Goal: Information Seeking & Learning: Learn about a topic

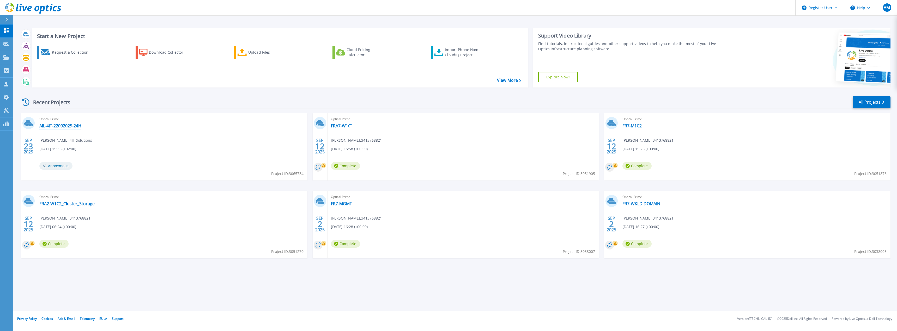
click at [62, 126] on link "AIL-4IT-22092025-24H" at bounding box center [60, 125] width 42 height 5
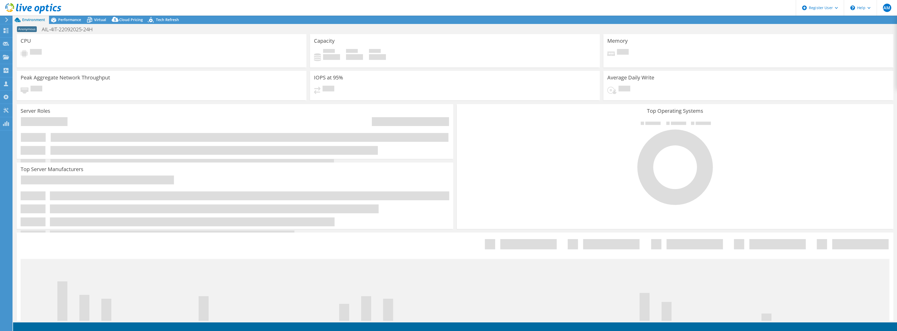
select select "USD"
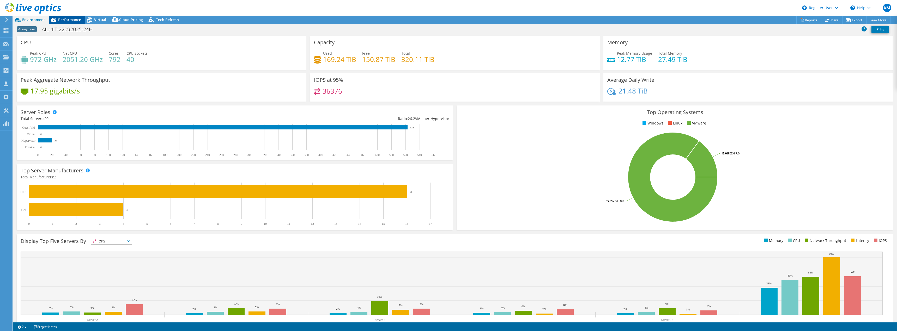
click at [72, 21] on span "Performance" at bounding box center [69, 19] width 23 height 5
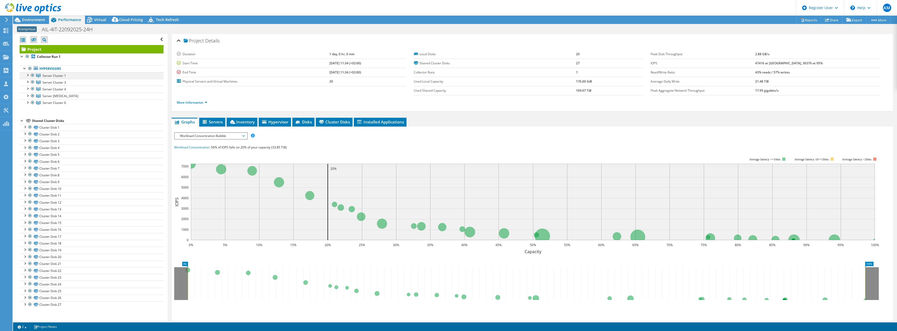
click at [28, 76] on div at bounding box center [27, 74] width 5 height 5
click at [29, 83] on div at bounding box center [29, 81] width 5 height 5
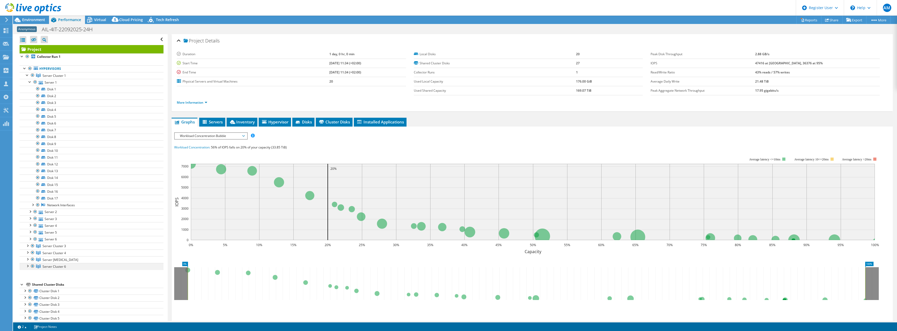
click at [29, 267] on div at bounding box center [27, 265] width 5 height 5
click at [30, 81] on div at bounding box center [29, 81] width 5 height 5
click at [28, 75] on div at bounding box center [27, 74] width 5 height 5
click at [26, 101] on div at bounding box center [27, 102] width 5 height 5
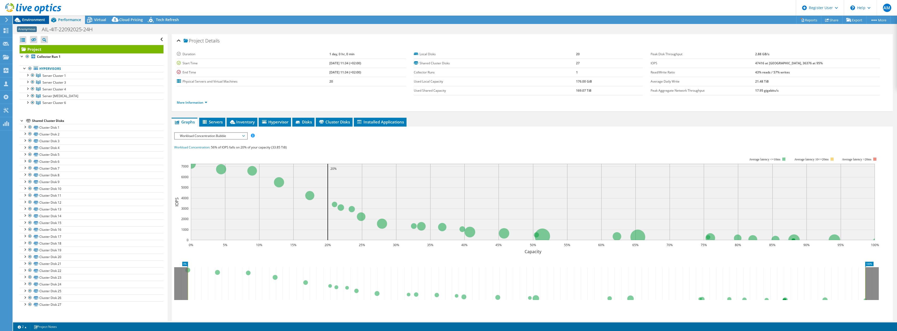
click at [30, 17] on span "Environment" at bounding box center [33, 19] width 23 height 5
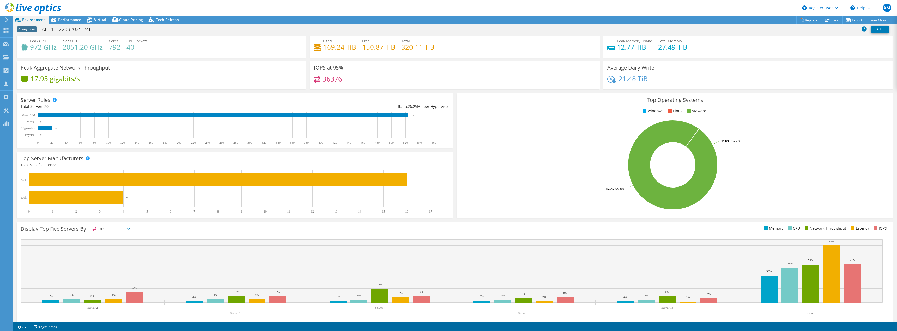
scroll to position [17, 0]
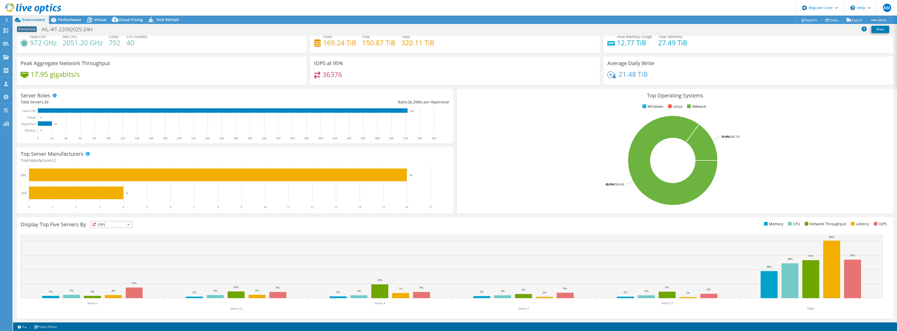
click at [130, 223] on span "IOPS" at bounding box center [111, 225] width 41 height 6
click at [108, 240] on li "Memory" at bounding box center [111, 238] width 41 height 7
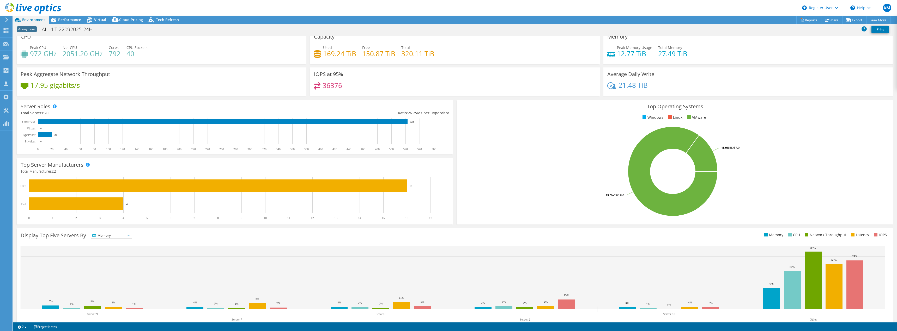
scroll to position [0, 0]
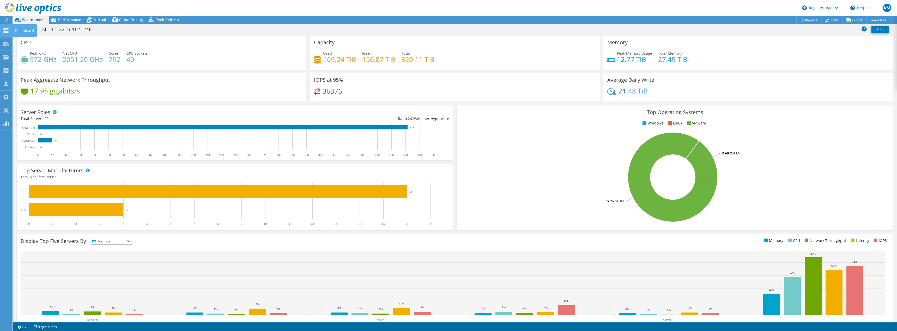
click at [3, 28] on icon at bounding box center [6, 30] width 6 height 5
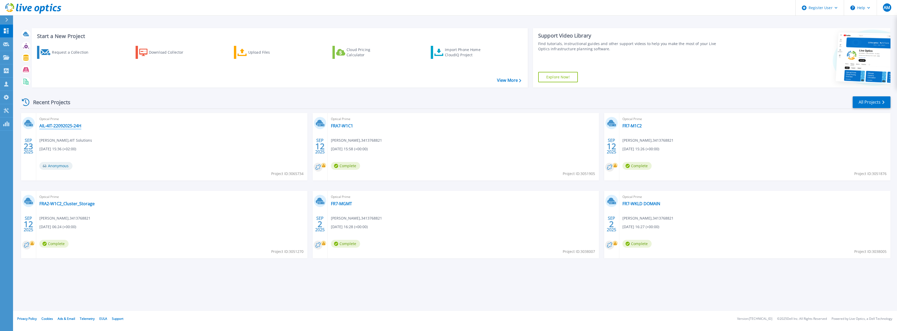
click at [53, 128] on link "AIL-4IT-22092025-24H" at bounding box center [60, 125] width 42 height 5
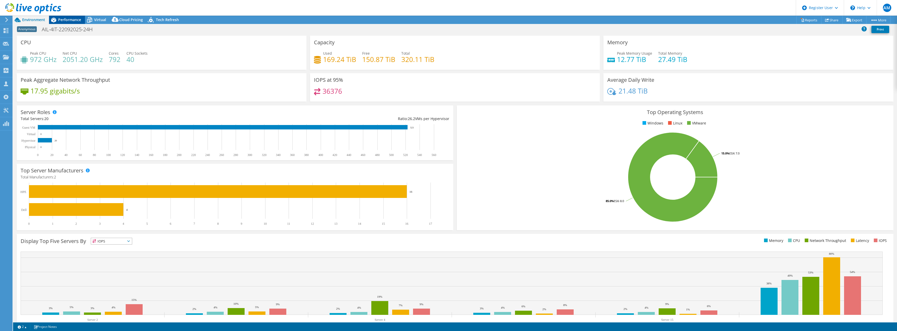
click at [69, 20] on span "Performance" at bounding box center [69, 19] width 23 height 5
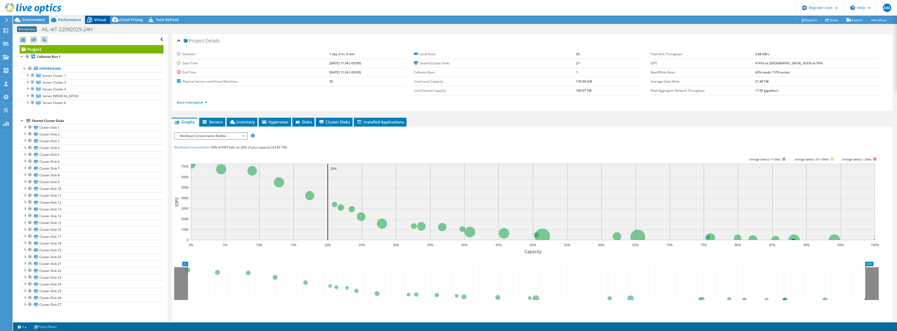
click at [95, 19] on span "Virtual" at bounding box center [100, 19] width 12 height 5
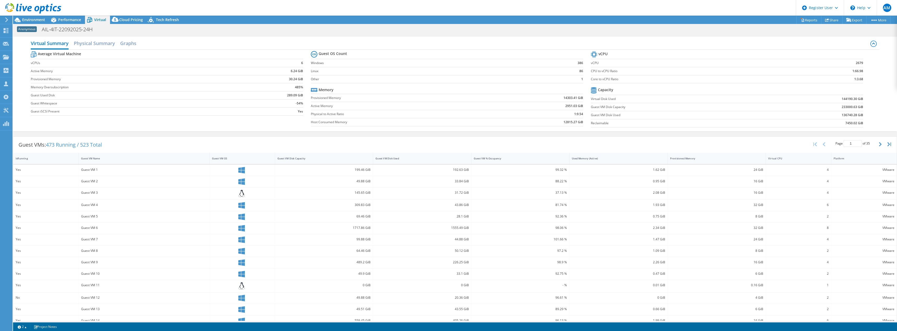
click at [301, 64] on b "6" at bounding box center [302, 62] width 2 height 5
click at [94, 46] on h2 "Physical Summary" at bounding box center [94, 43] width 41 height 11
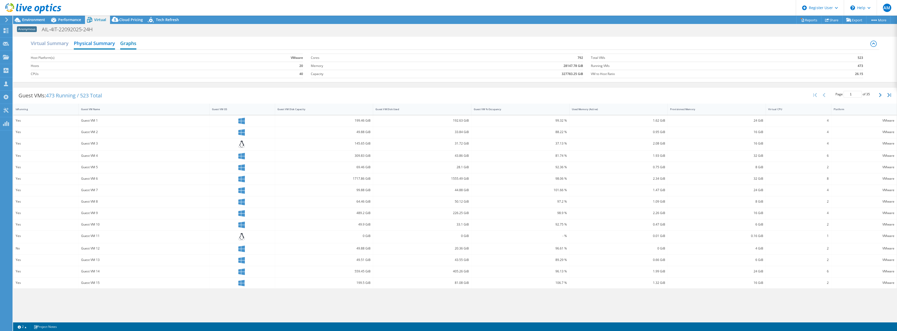
click at [132, 44] on h2 "Graphs" at bounding box center [128, 43] width 16 height 11
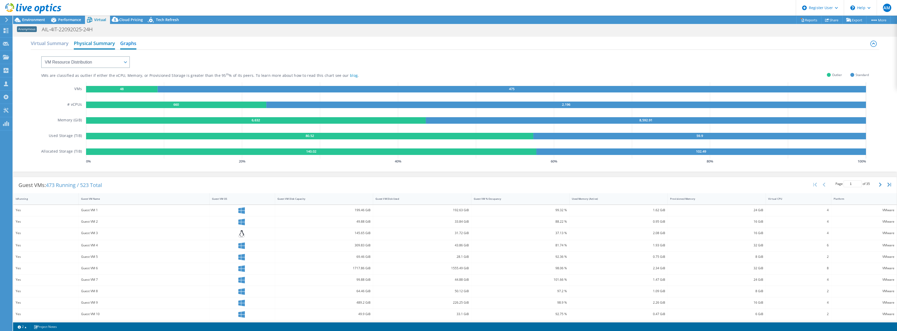
click at [103, 45] on h2 "Physical Summary" at bounding box center [94, 43] width 41 height 11
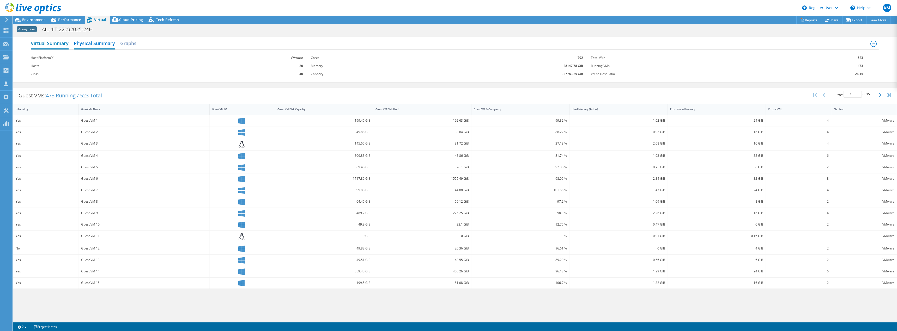
click at [59, 43] on h2 "Virtual Summary" at bounding box center [50, 43] width 38 height 11
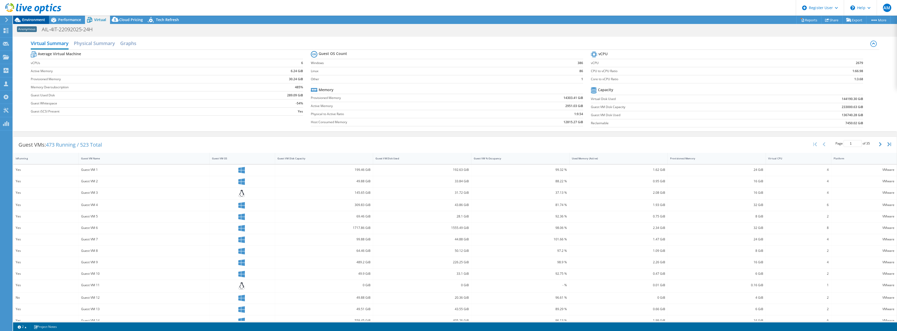
click at [35, 21] on span "Environment" at bounding box center [33, 19] width 23 height 5
